Goal: Find specific page/section: Find specific page/section

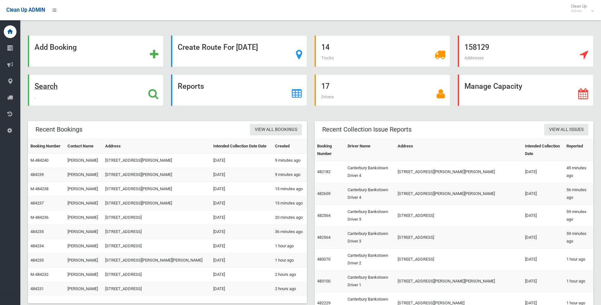
click at [51, 86] on strong "Search" at bounding box center [46, 86] width 23 height 9
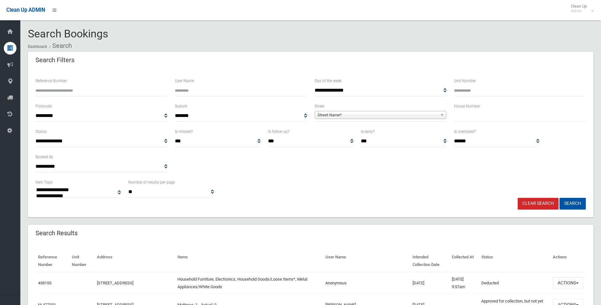
select select
click at [341, 115] on span "Street Name*" at bounding box center [378, 115] width 120 height 8
type input "*******"
click at [374, 132] on li "[PERSON_NAME] Avenue (PUNCHBOWL 2196)" at bounding box center [380, 133] width 129 height 8
click at [572, 200] on button "Search" at bounding box center [573, 204] width 26 height 12
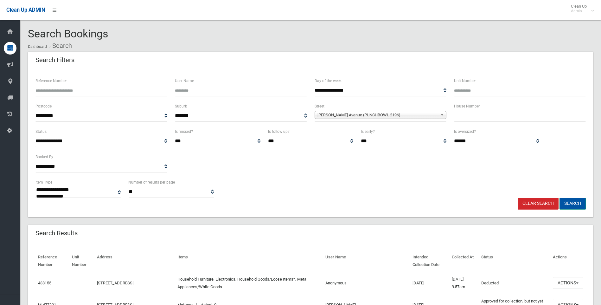
click at [571, 203] on button "Search" at bounding box center [573, 204] width 26 height 12
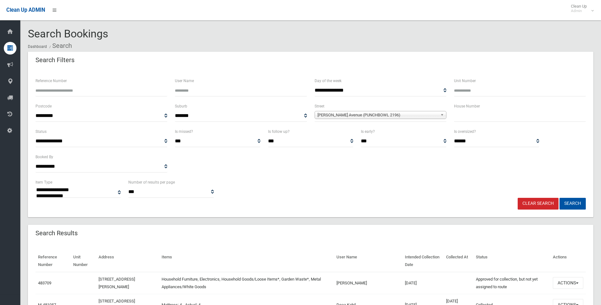
select select
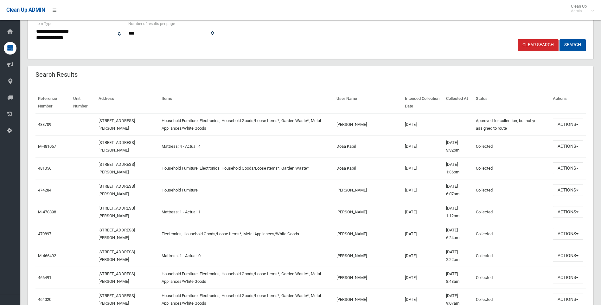
scroll to position [190, 0]
